Goal: Task Accomplishment & Management: Use online tool/utility

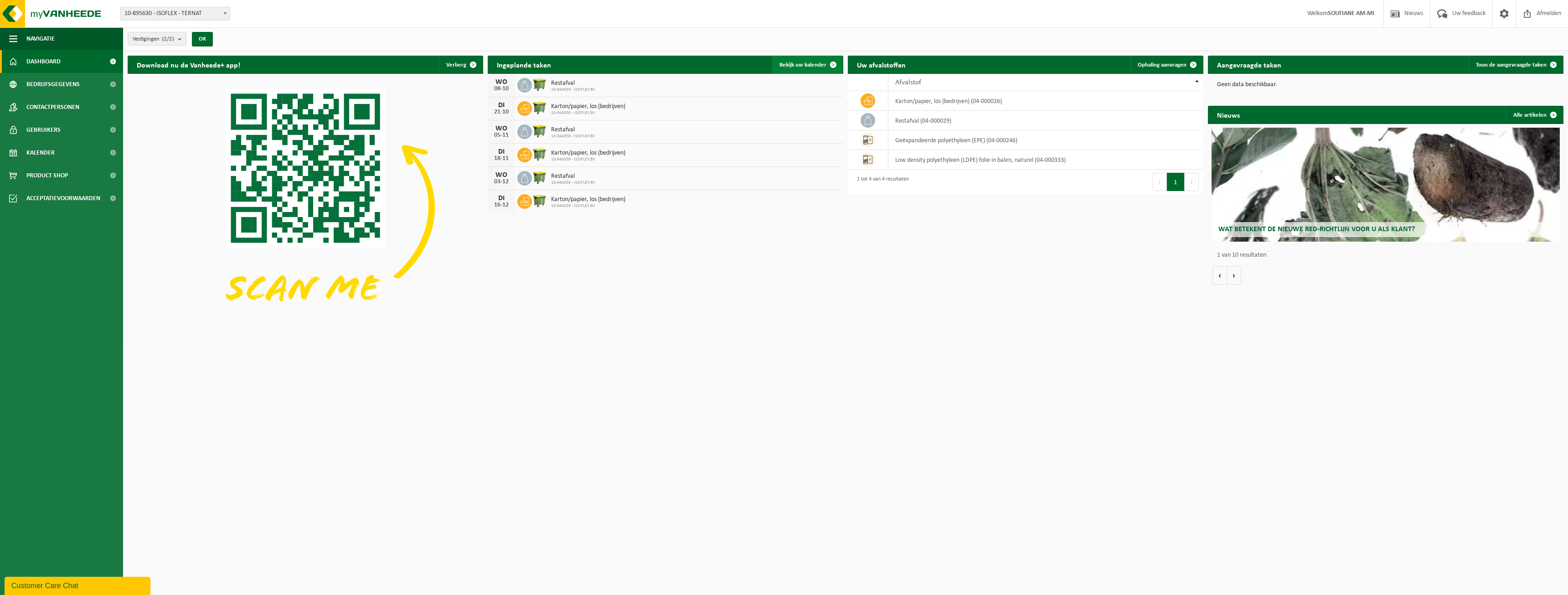
click at [801, 62] on span "Bekijk uw kalender" at bounding box center [803, 65] width 47 height 6
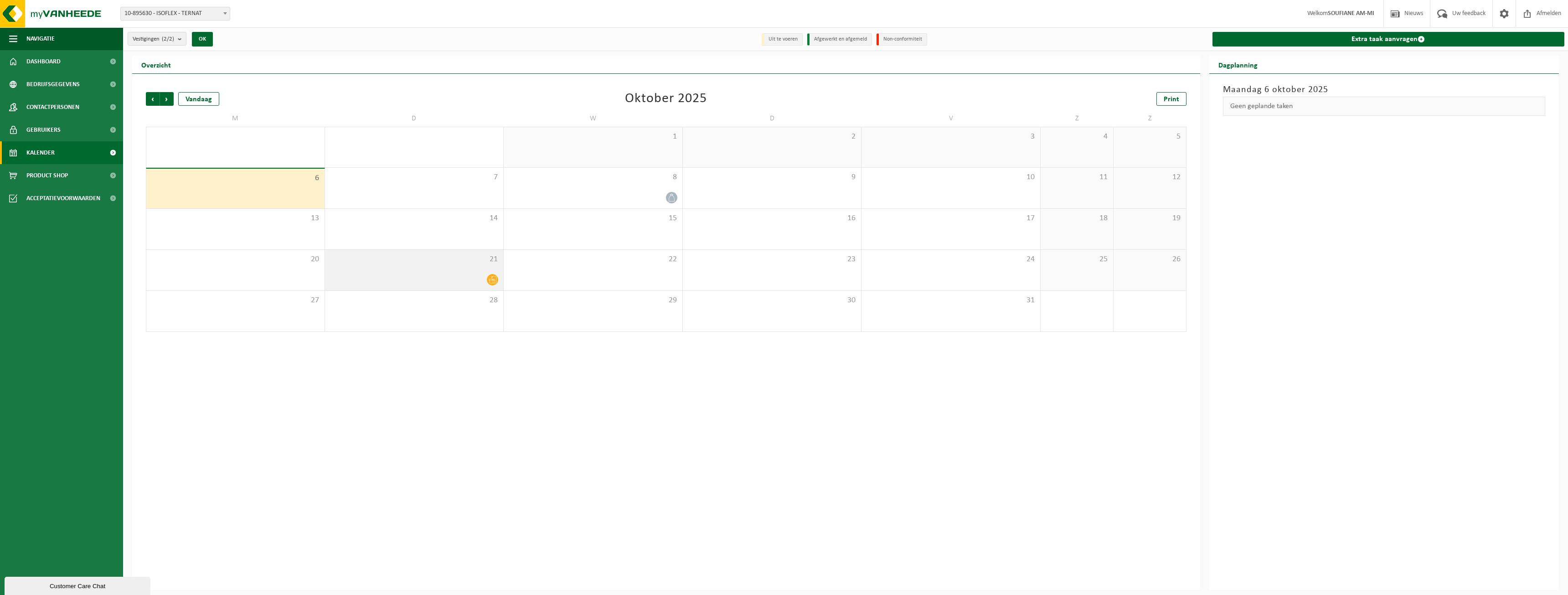
click at [485, 275] on div at bounding box center [414, 280] width 170 height 12
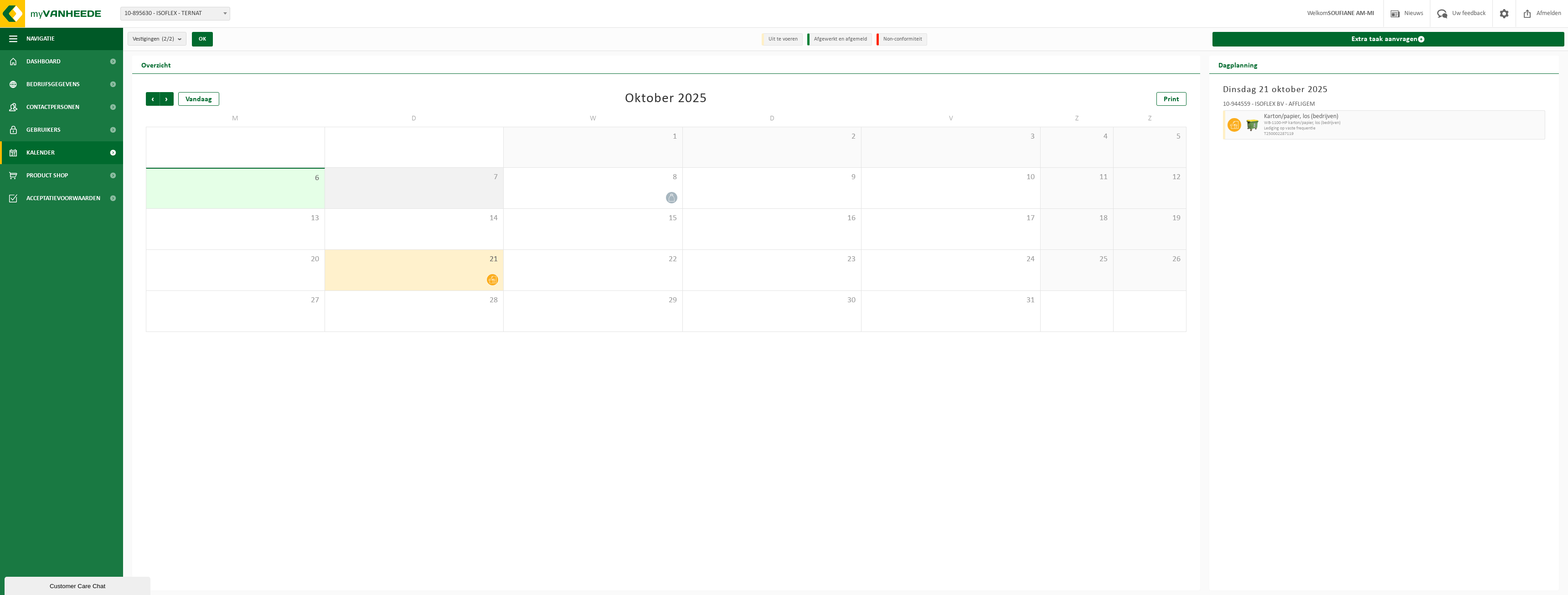
click at [453, 188] on div "7" at bounding box center [415, 188] width 179 height 41
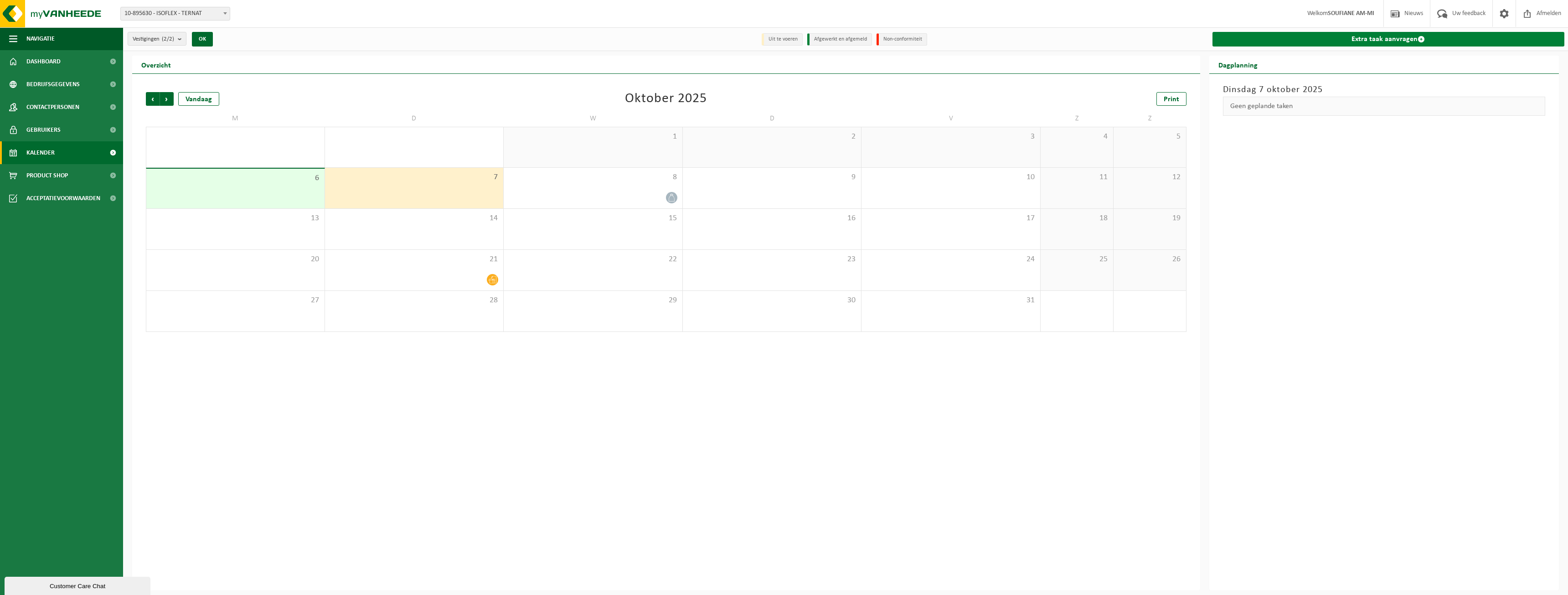
click at [1404, 36] on link "Extra taak aanvragen" at bounding box center [1388, 39] width 352 height 15
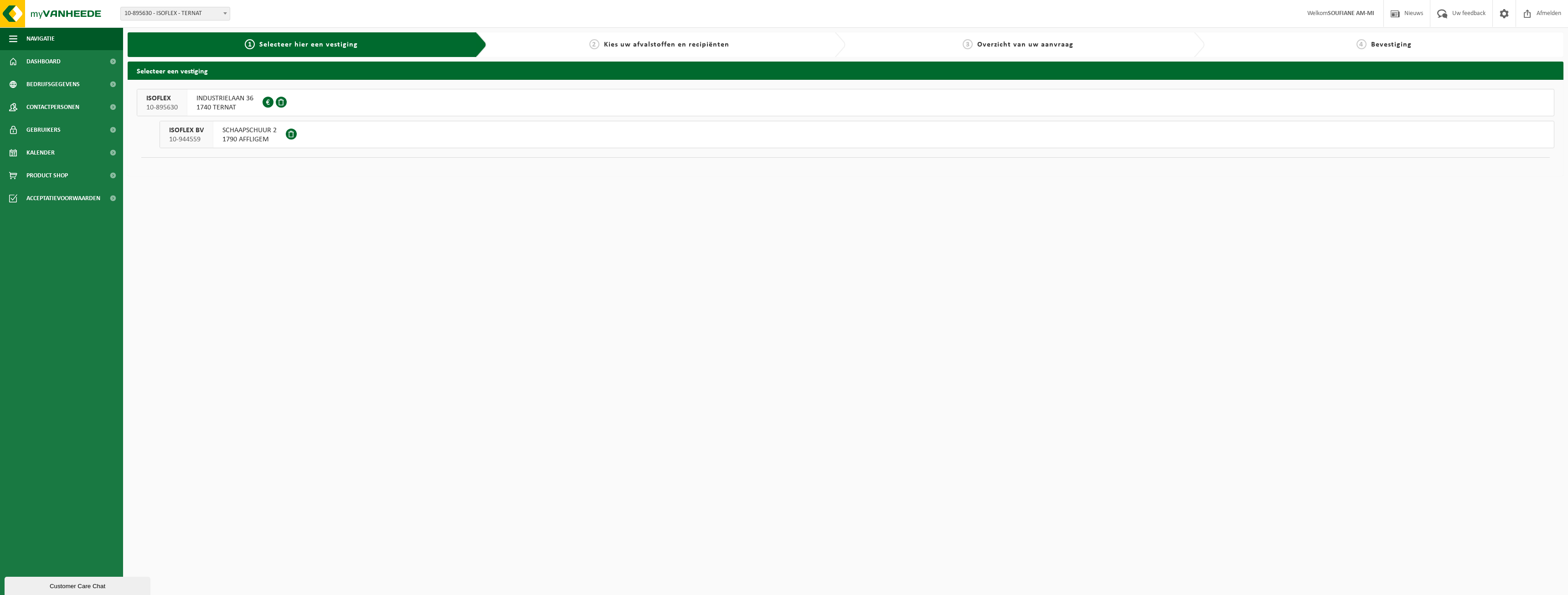
click at [242, 134] on span "SCHAAPSCHUUR 2" at bounding box center [249, 130] width 54 height 9
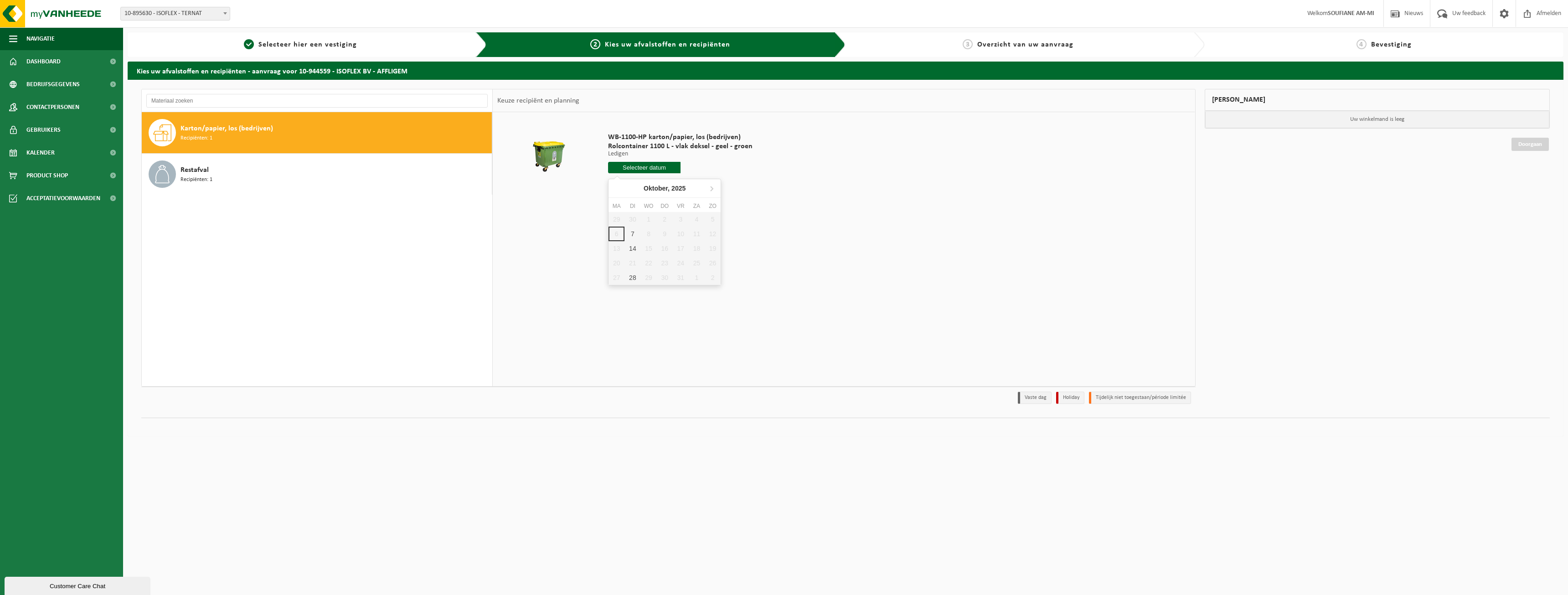
click at [634, 166] on input "text" at bounding box center [644, 167] width 72 height 12
click at [630, 237] on div "7" at bounding box center [632, 234] width 16 height 15
type input "Van [DATE]"
click at [649, 202] on button "In winkelmand" at bounding box center [634, 202] width 50 height 15
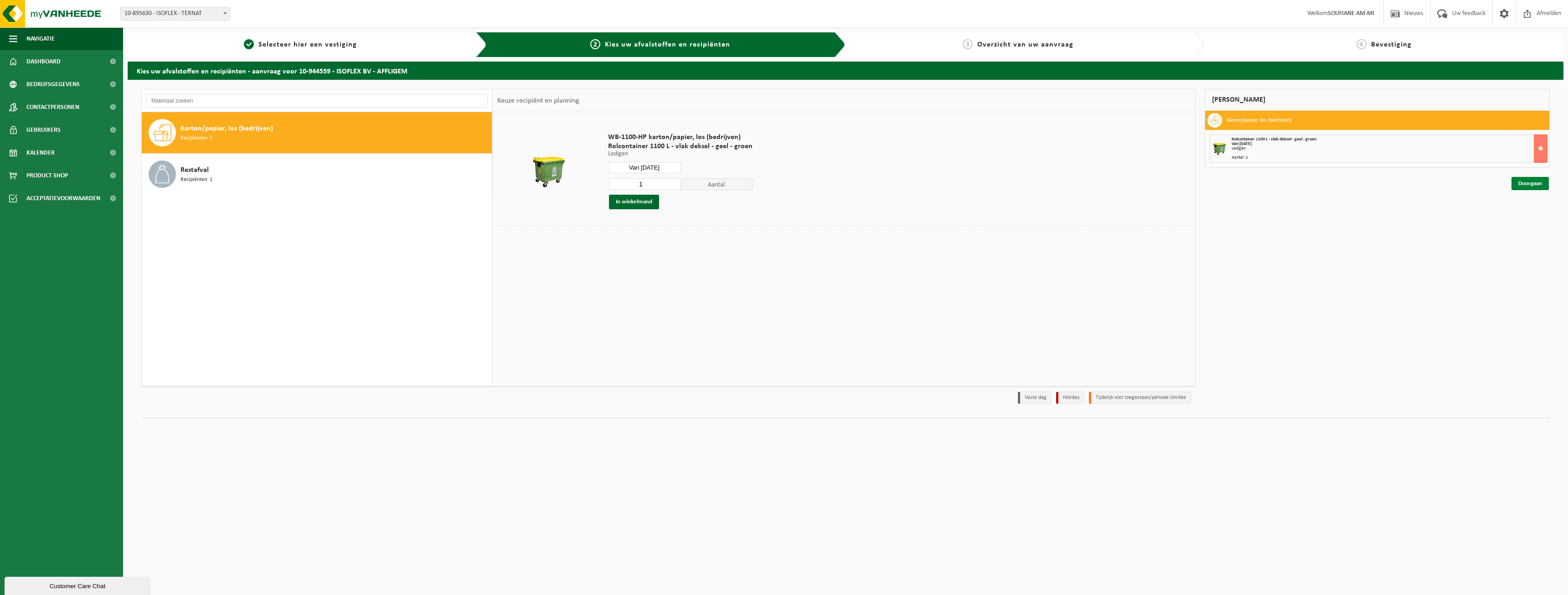
click at [1529, 185] on link "Doorgaan" at bounding box center [1530, 184] width 37 height 13
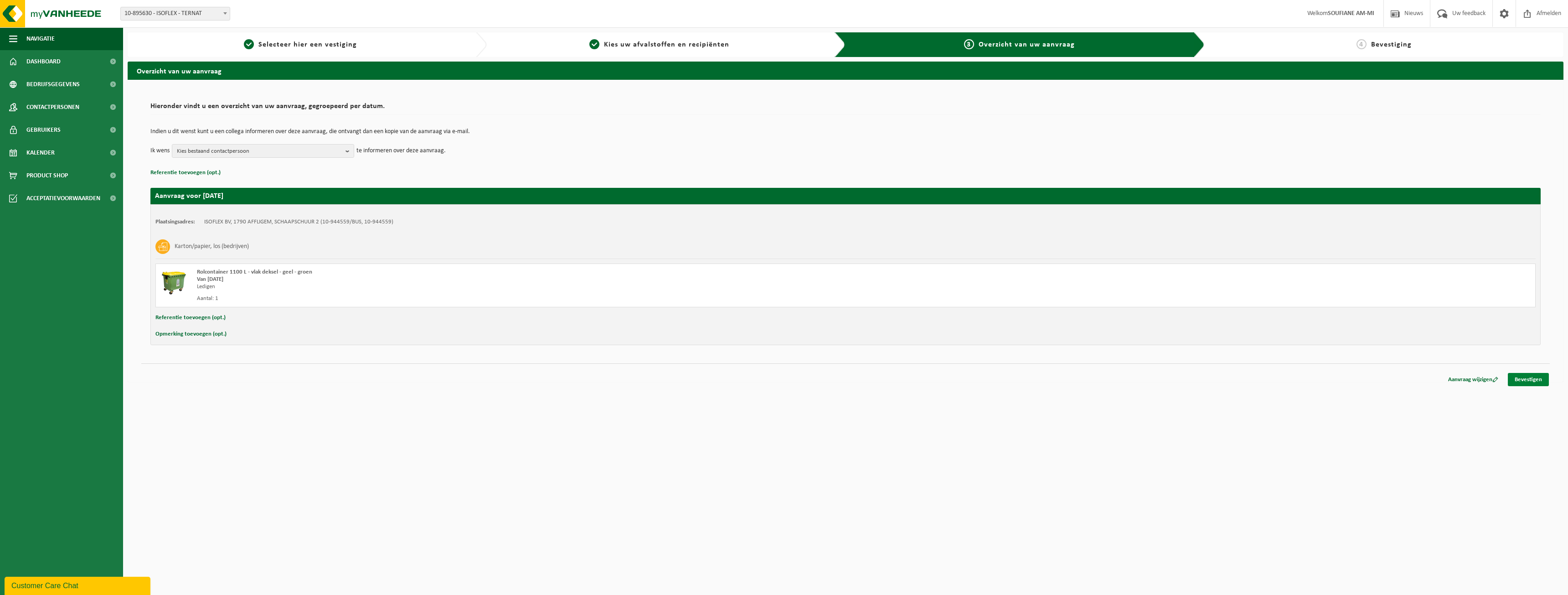
click at [1522, 378] on link "Bevestigen" at bounding box center [1528, 380] width 41 height 13
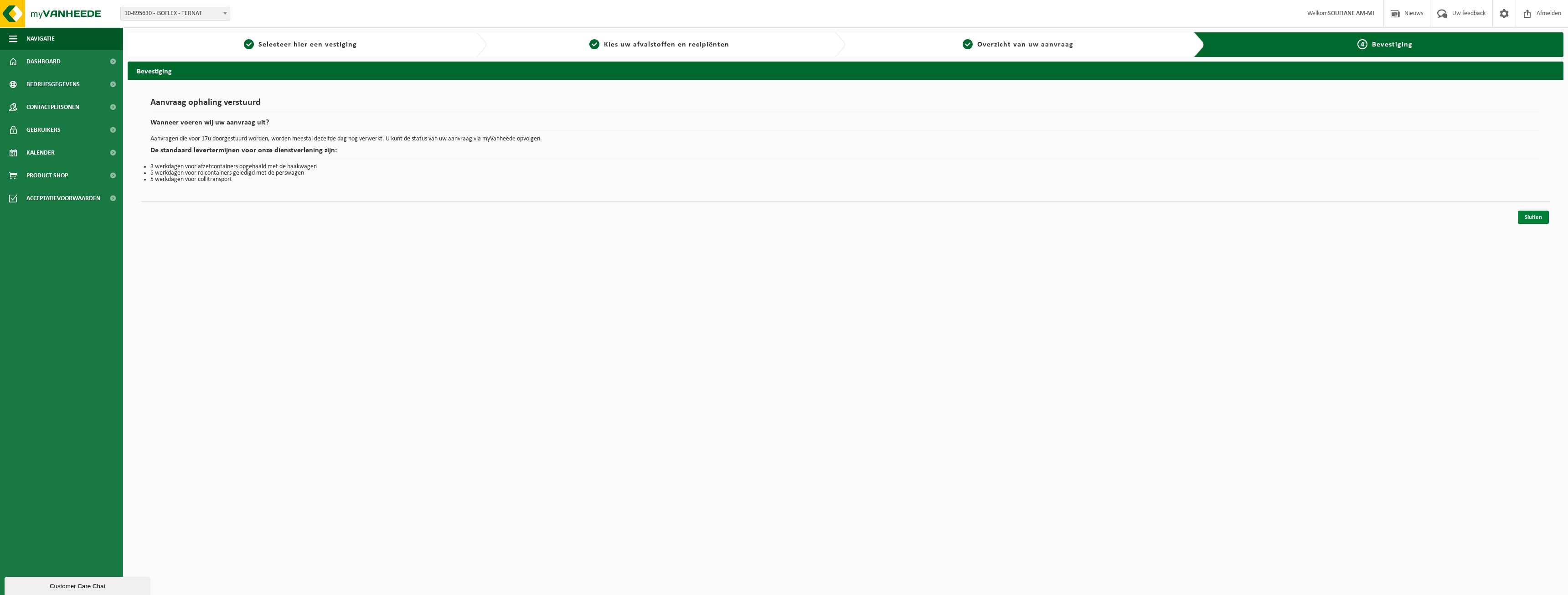
click at [1539, 213] on link "Sluiten" at bounding box center [1533, 217] width 31 height 13
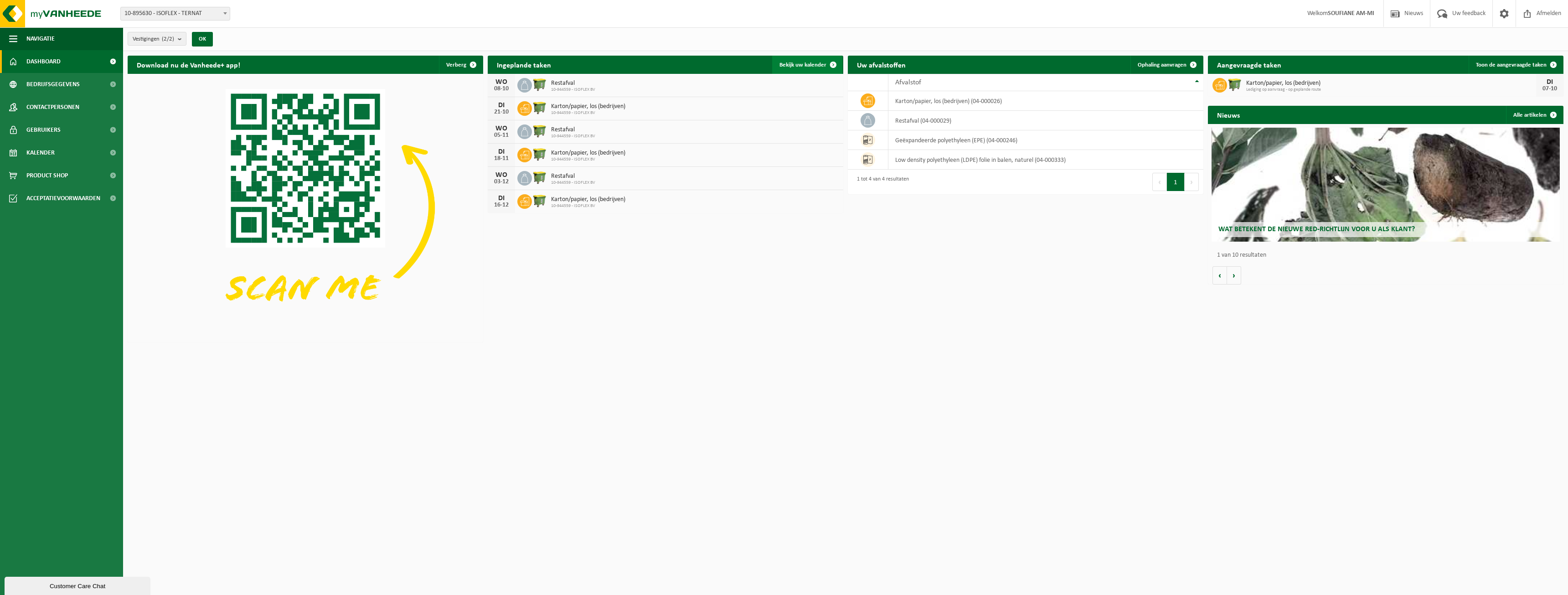
click at [817, 64] on span "Bekijk uw kalender" at bounding box center [803, 65] width 47 height 6
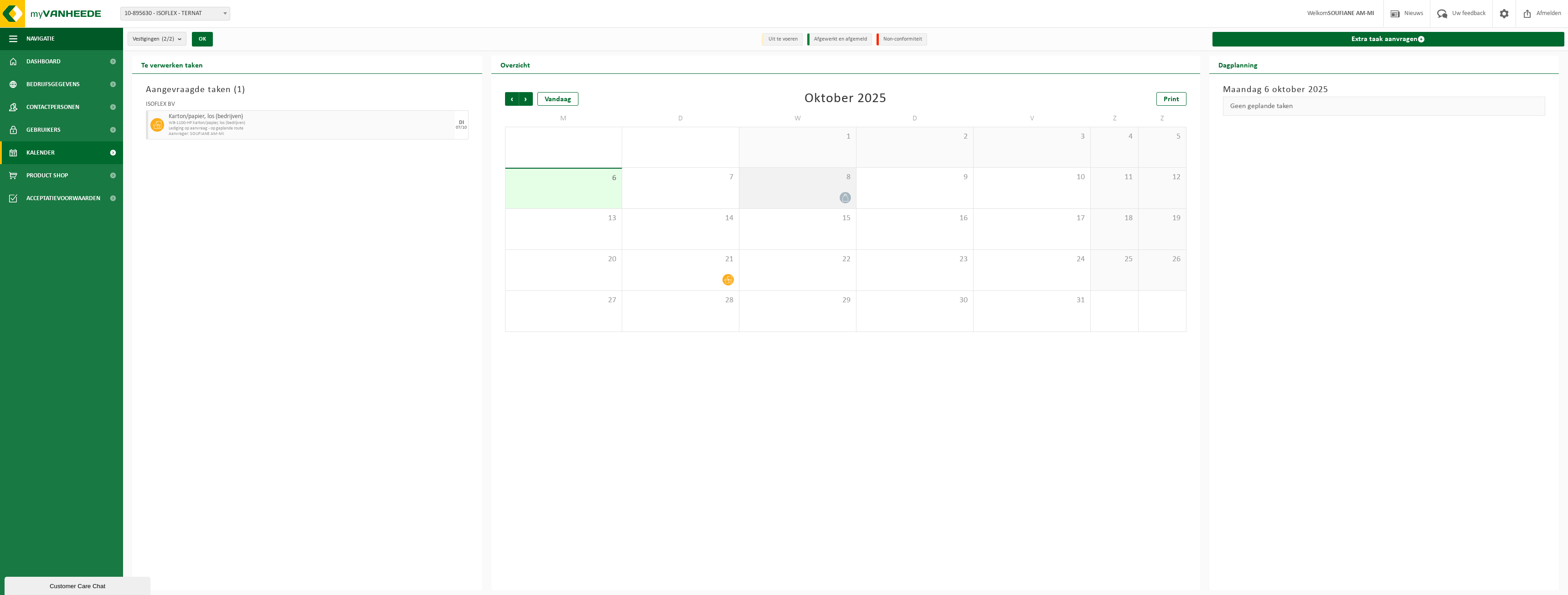
click at [814, 192] on div at bounding box center [797, 198] width 108 height 12
